Goal: Information Seeking & Learning: Compare options

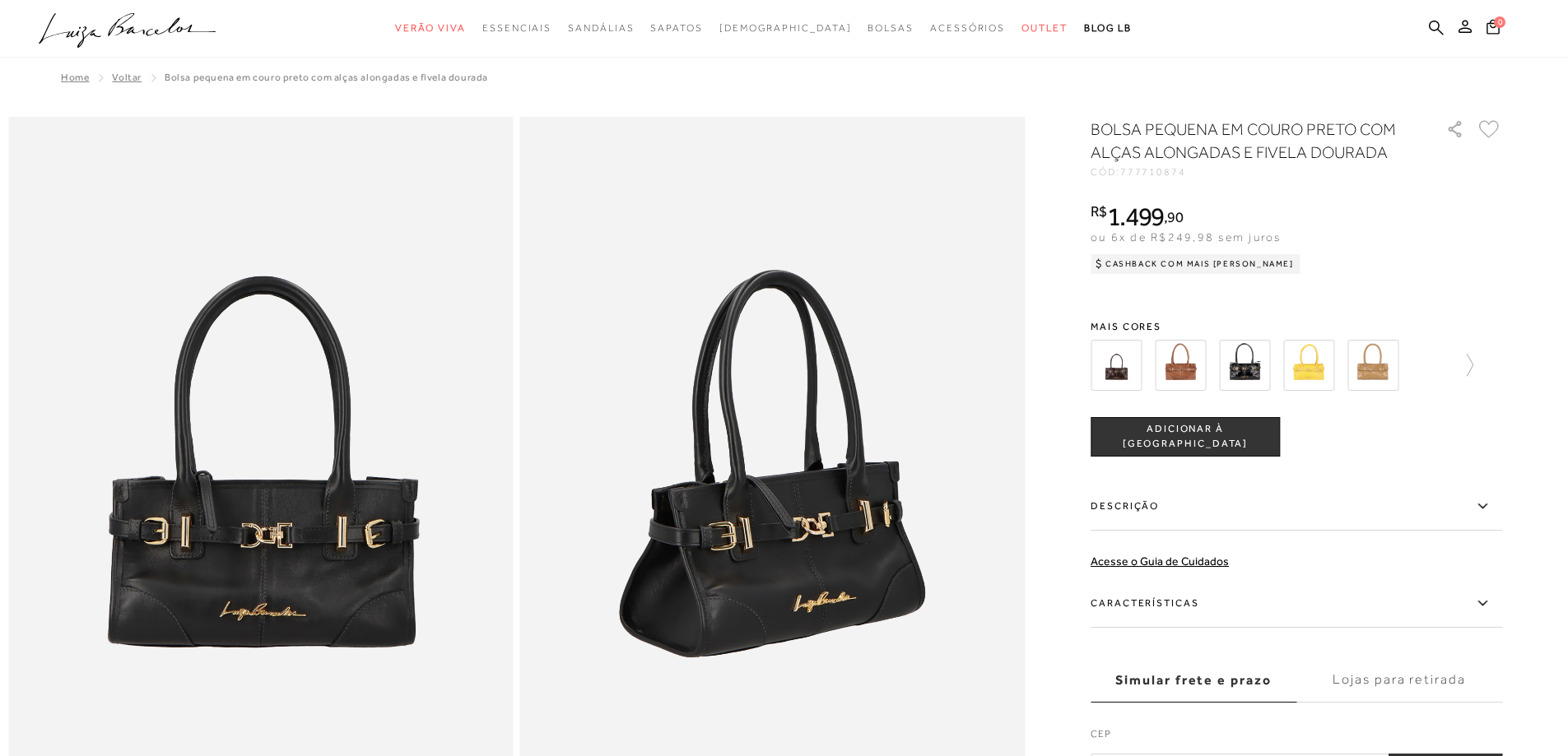
click at [1303, 363] on img at bounding box center [1308, 365] width 51 height 51
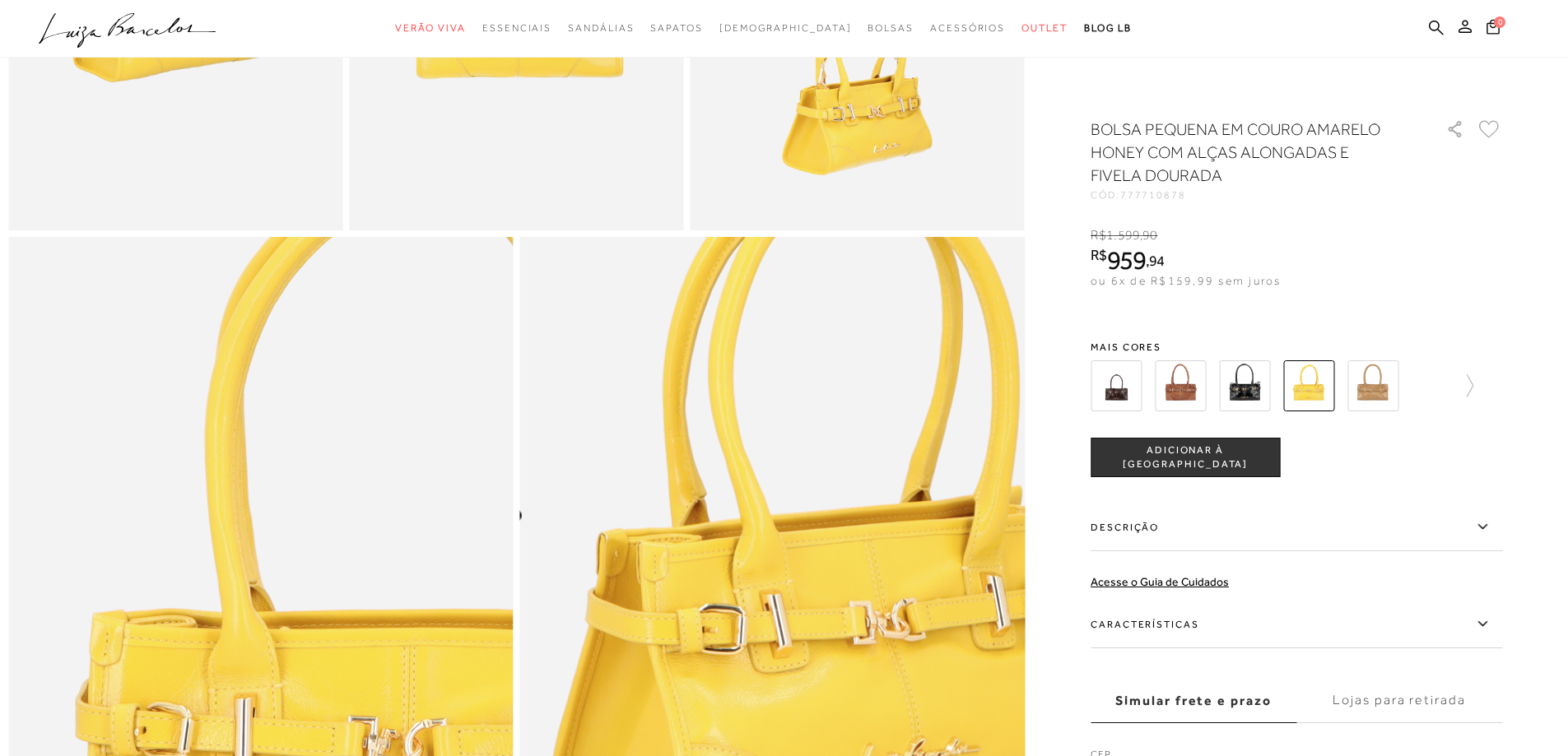
scroll to position [905, 0]
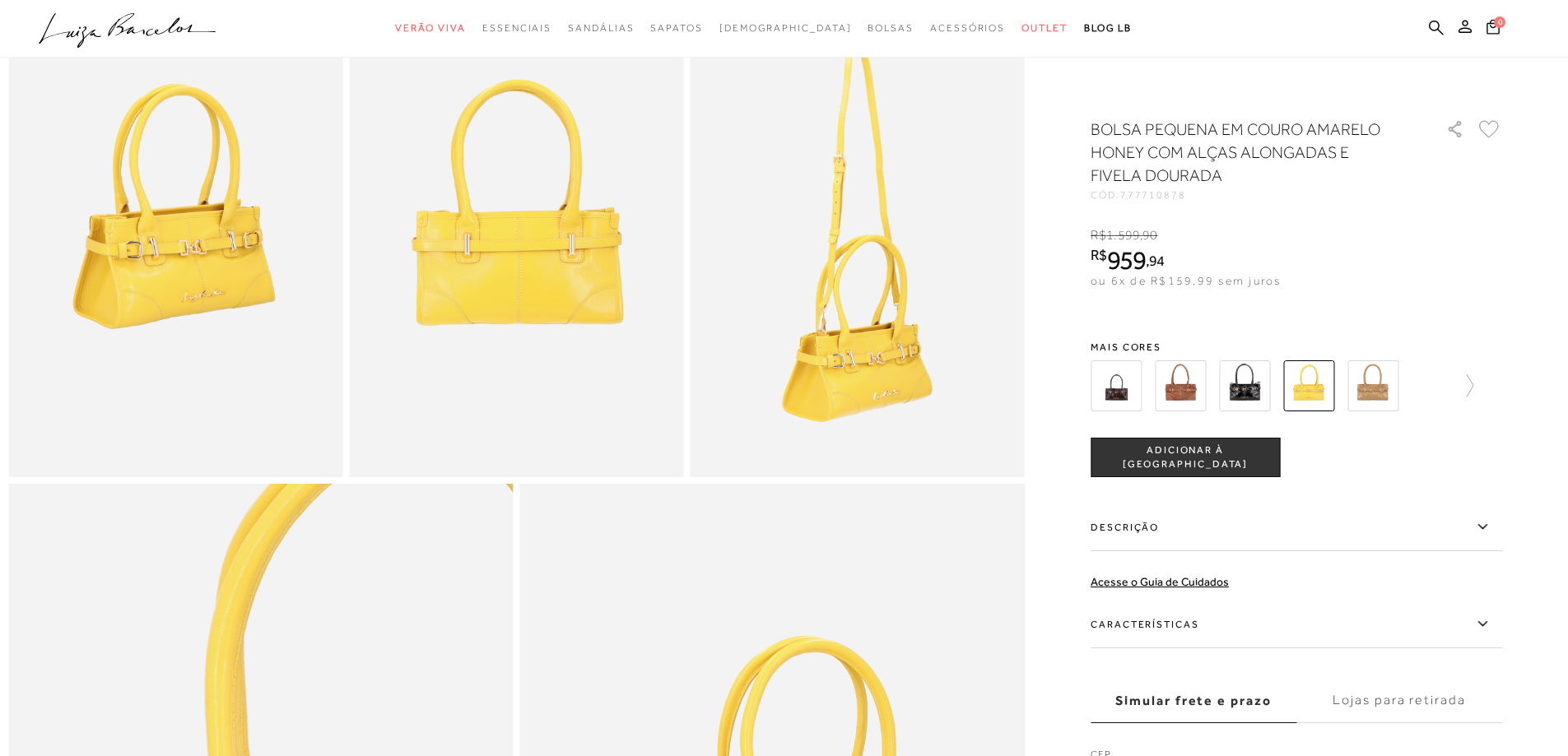
click at [1180, 381] on img at bounding box center [1180, 386] width 51 height 51
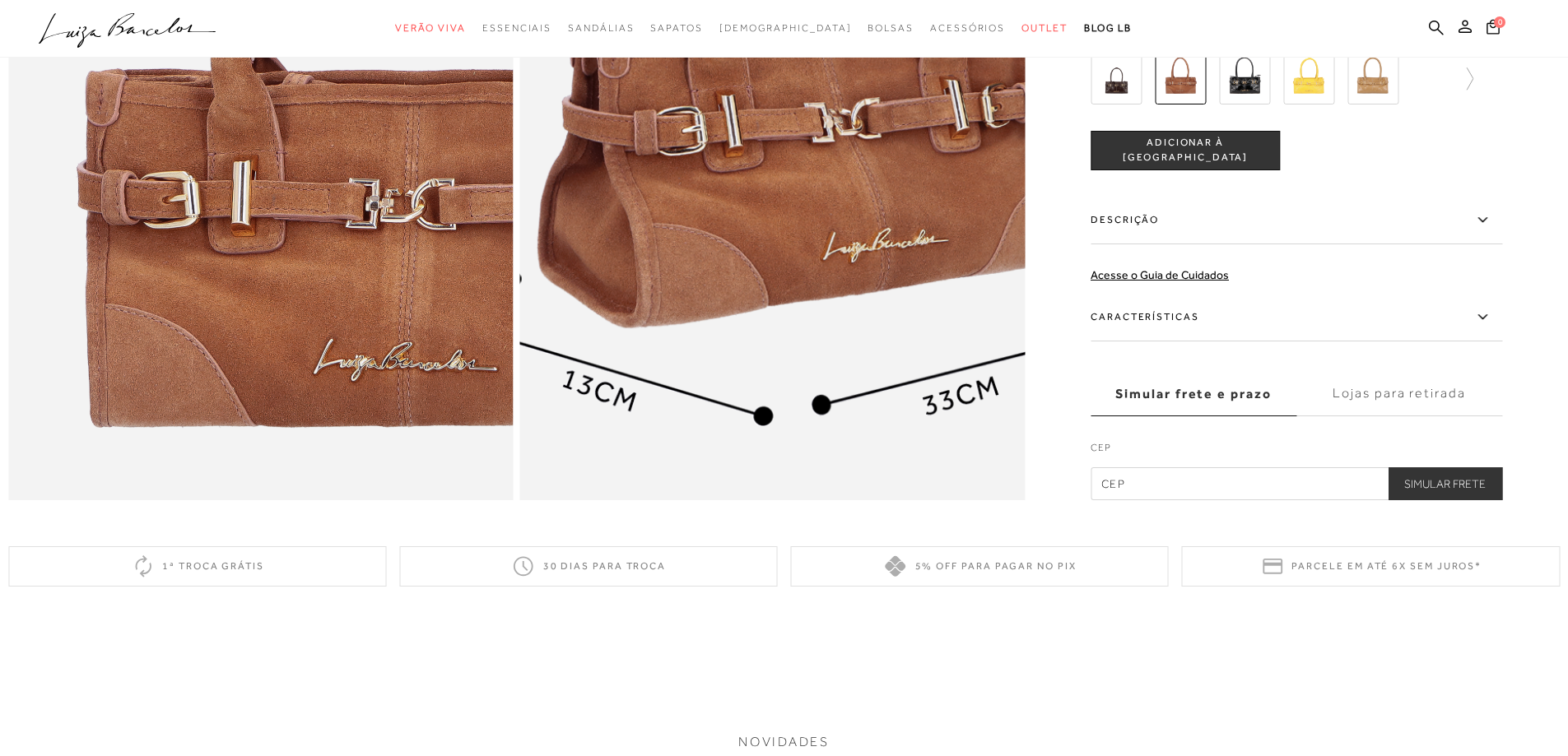
scroll to position [1234, 0]
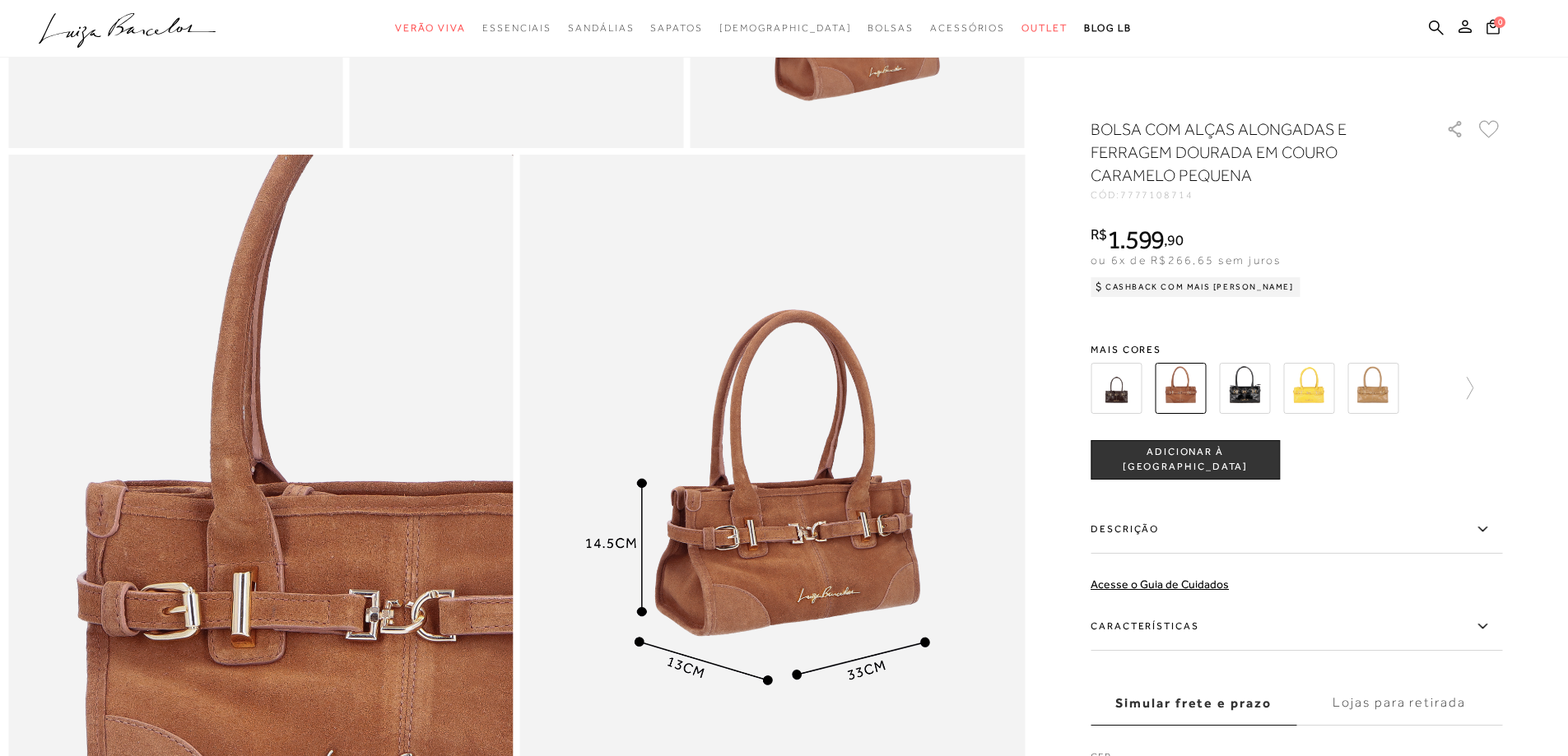
click at [1255, 395] on img at bounding box center [1244, 389] width 51 height 51
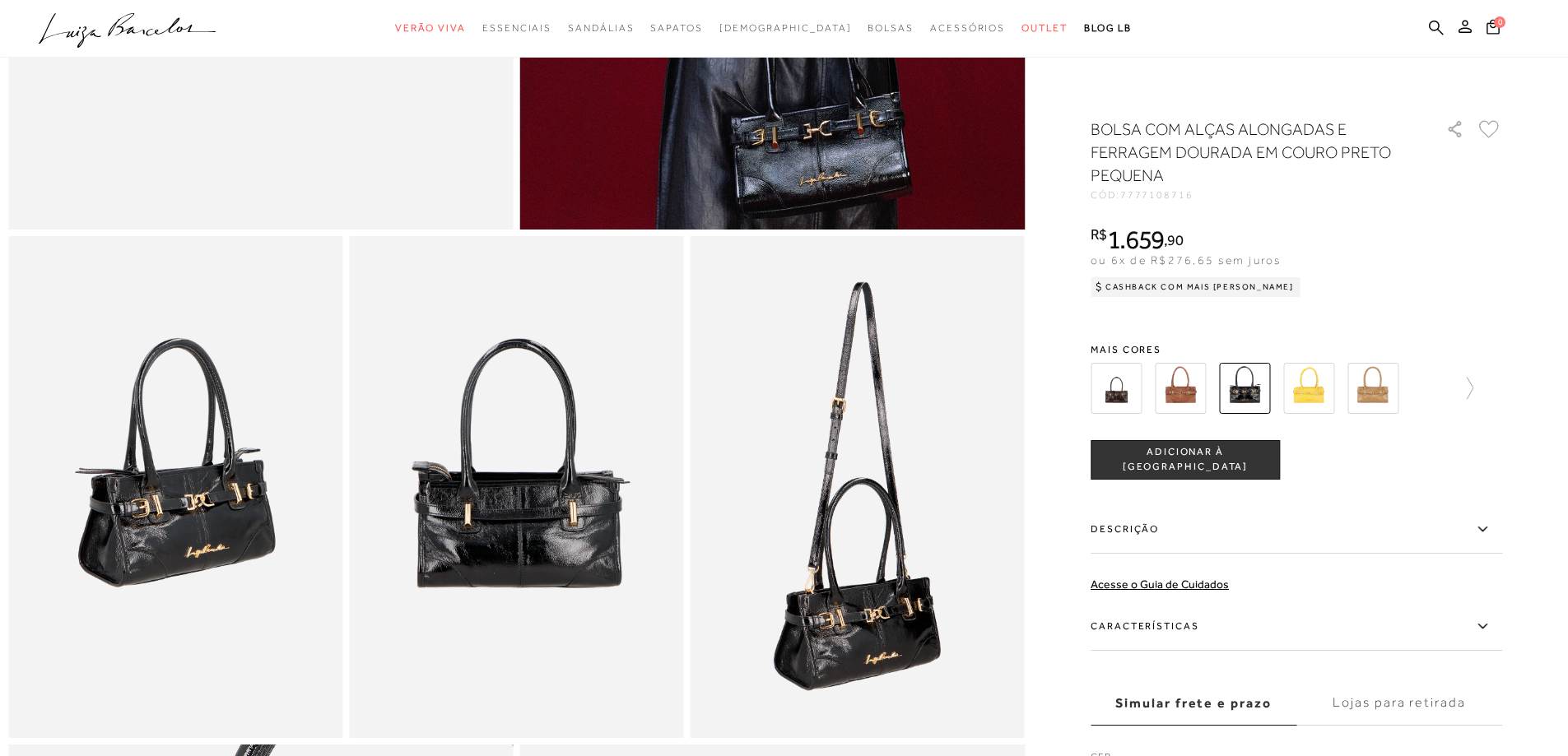
scroll to position [740, 0]
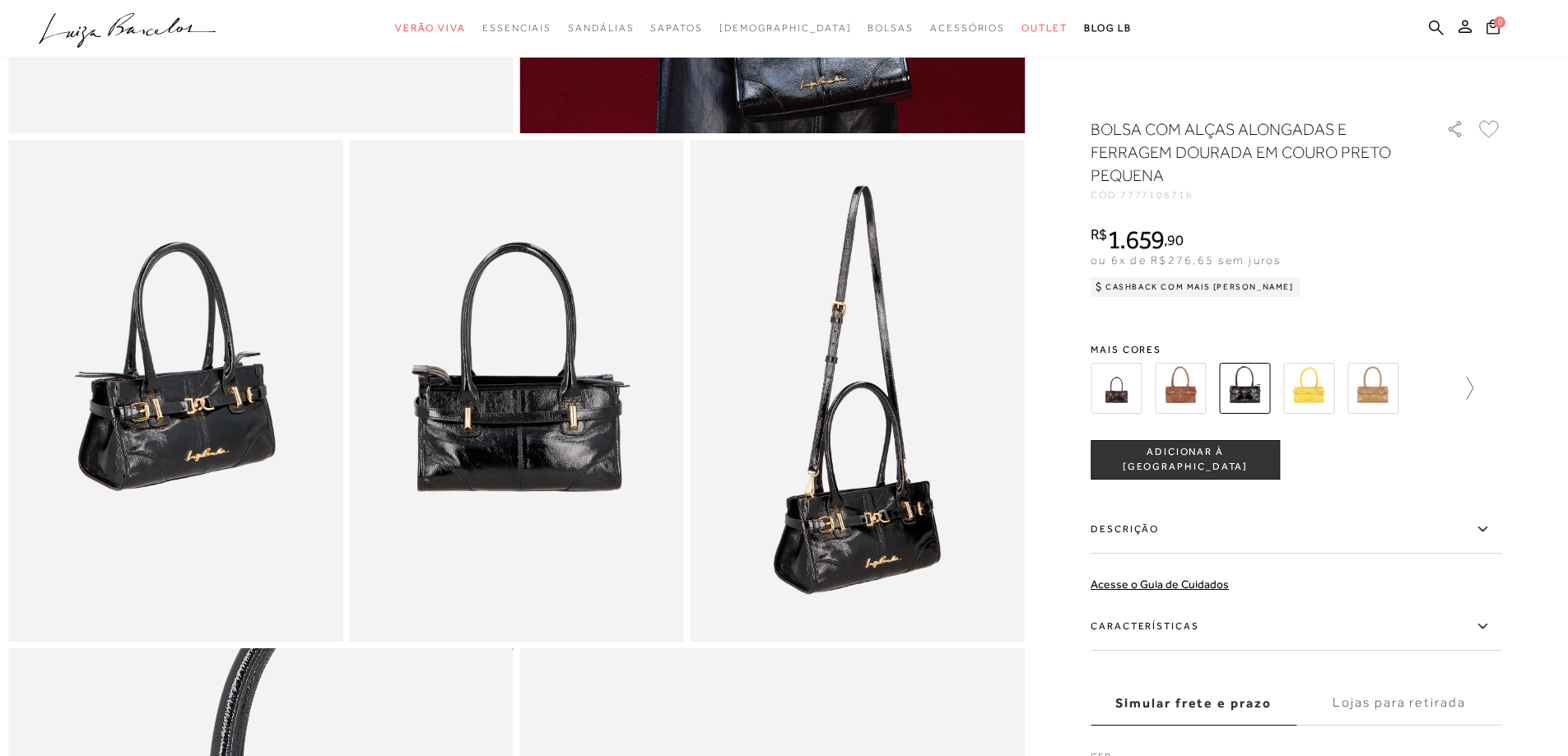
click at [1473, 385] on icon at bounding box center [1462, 389] width 24 height 24
click at [1332, 388] on img at bounding box center [1337, 389] width 51 height 51
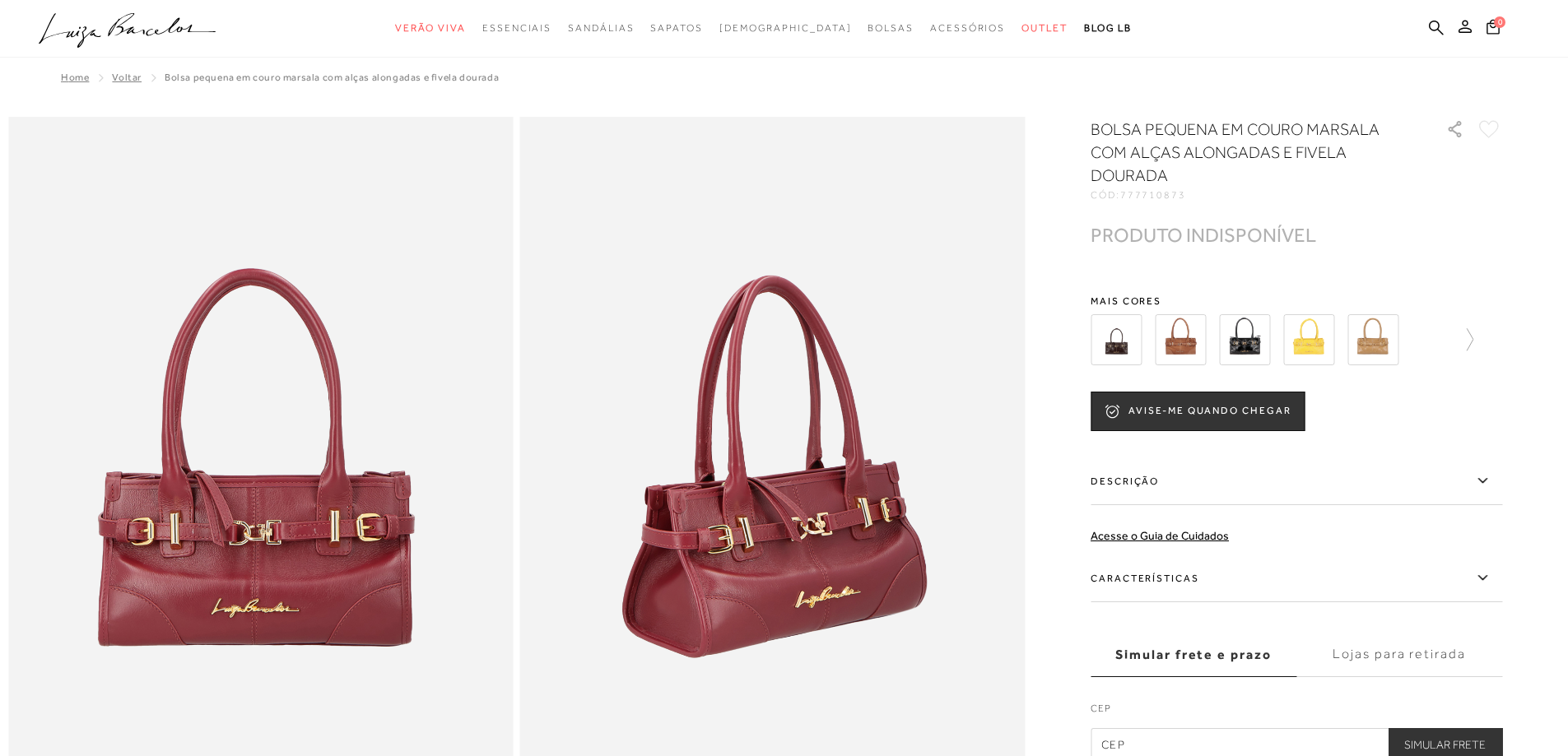
click at [1122, 346] on img at bounding box center [1116, 340] width 51 height 51
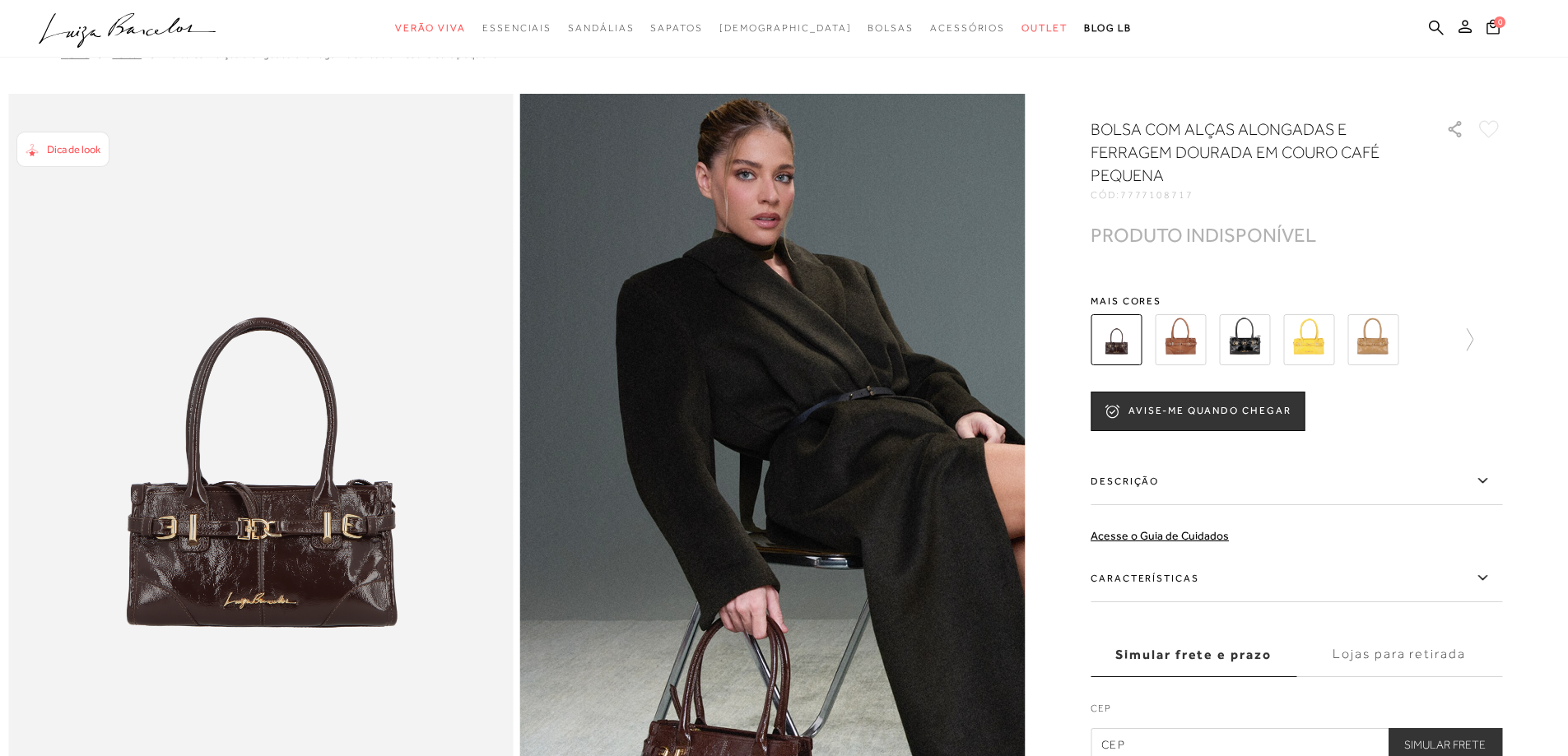
scroll to position [247, 0]
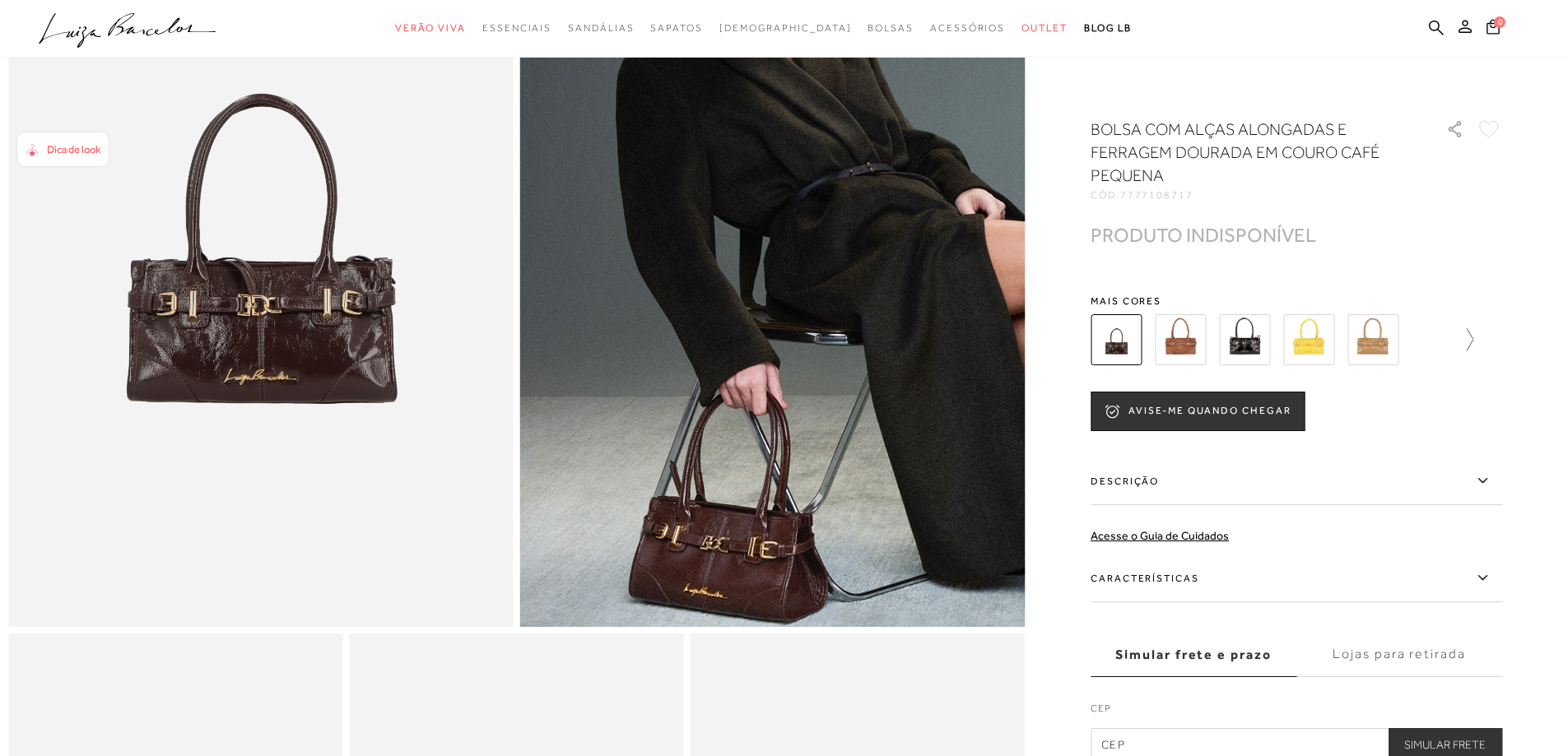
click at [1473, 341] on icon at bounding box center [1462, 340] width 24 height 24
click at [1342, 353] on img at bounding box center [1337, 340] width 51 height 51
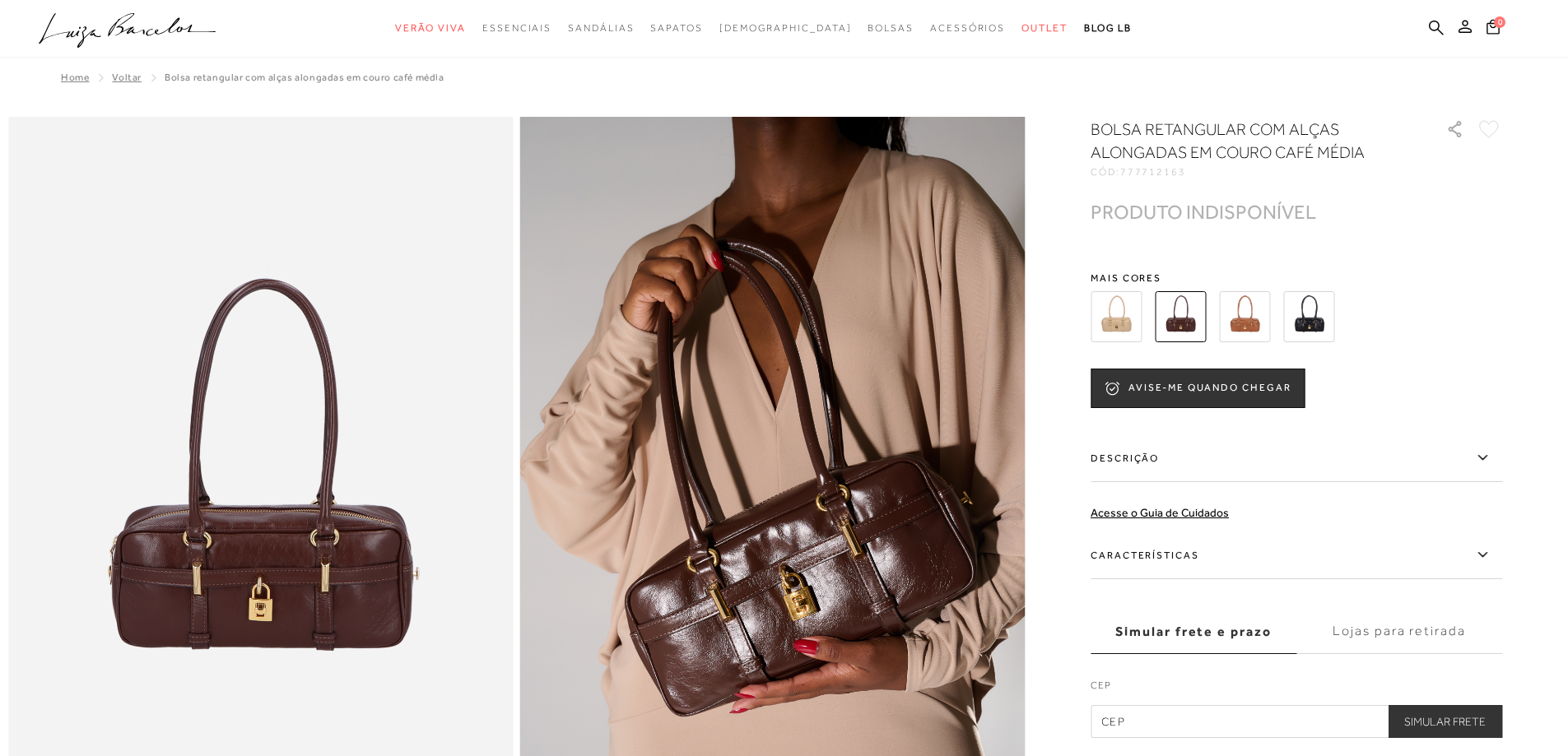
click at [1483, 289] on div at bounding box center [1296, 316] width 411 height 61
click at [1321, 309] on img at bounding box center [1308, 316] width 51 height 51
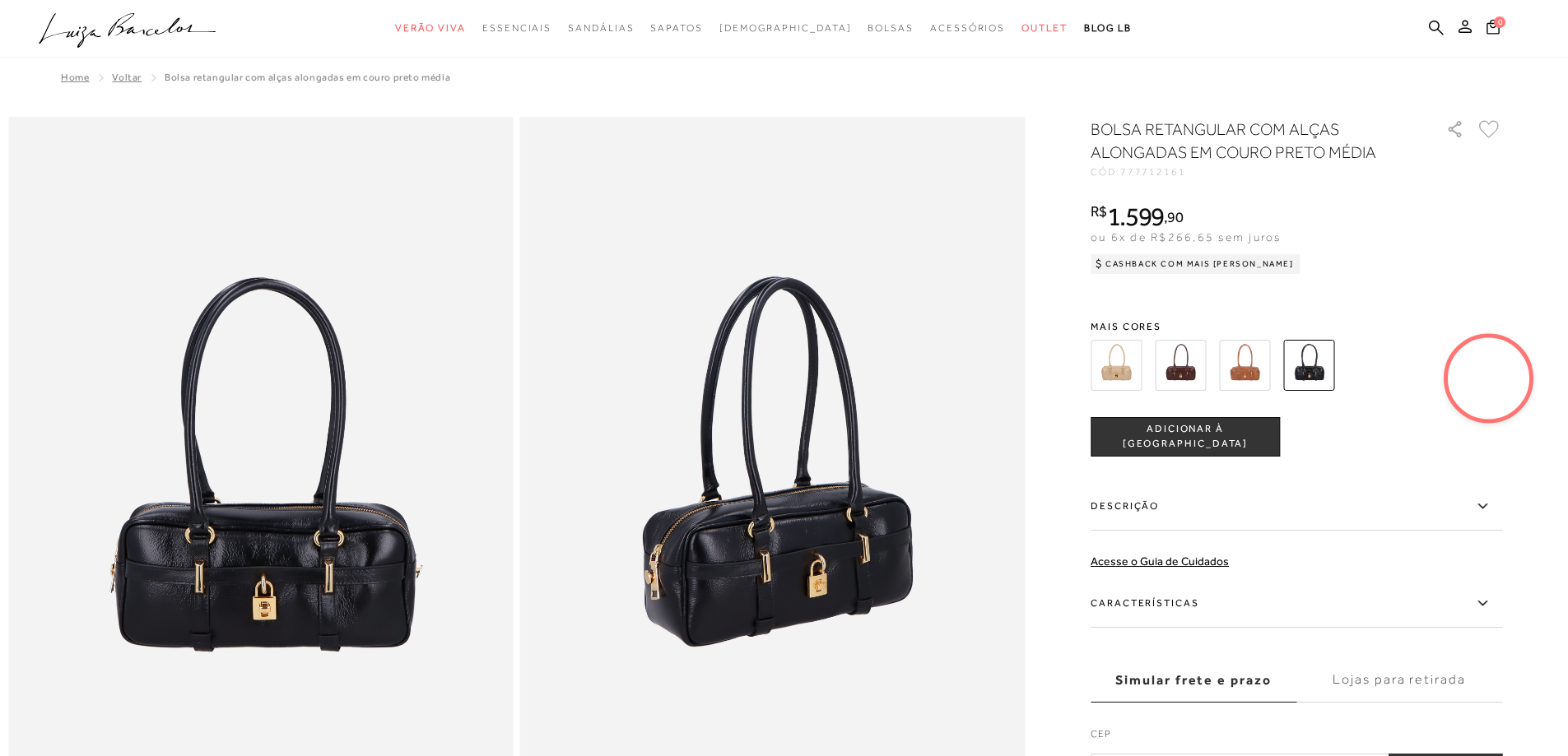
click at [1194, 373] on img at bounding box center [1180, 365] width 51 height 51
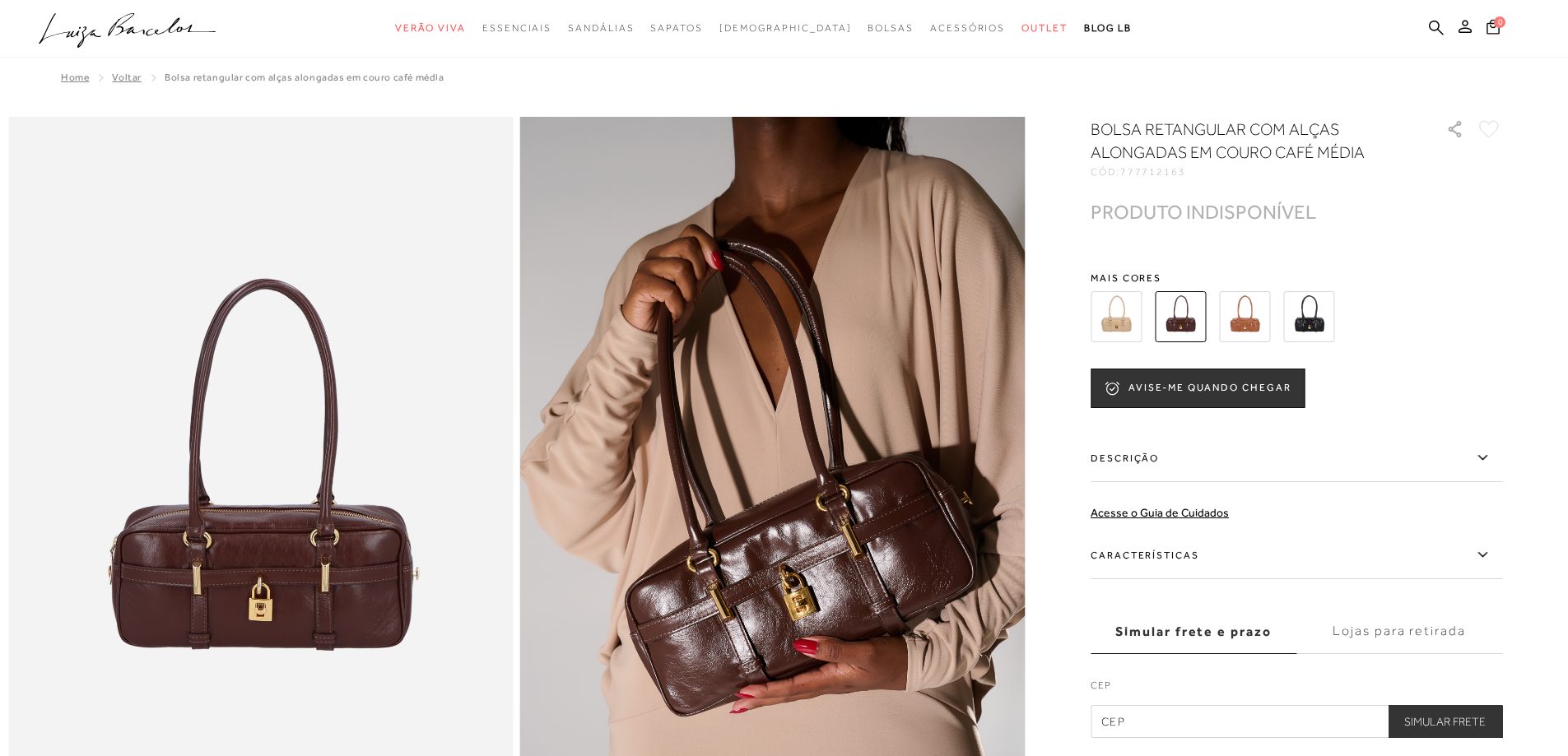
click at [1316, 311] on img at bounding box center [1308, 316] width 51 height 51
